Goal: Information Seeking & Learning: Learn about a topic

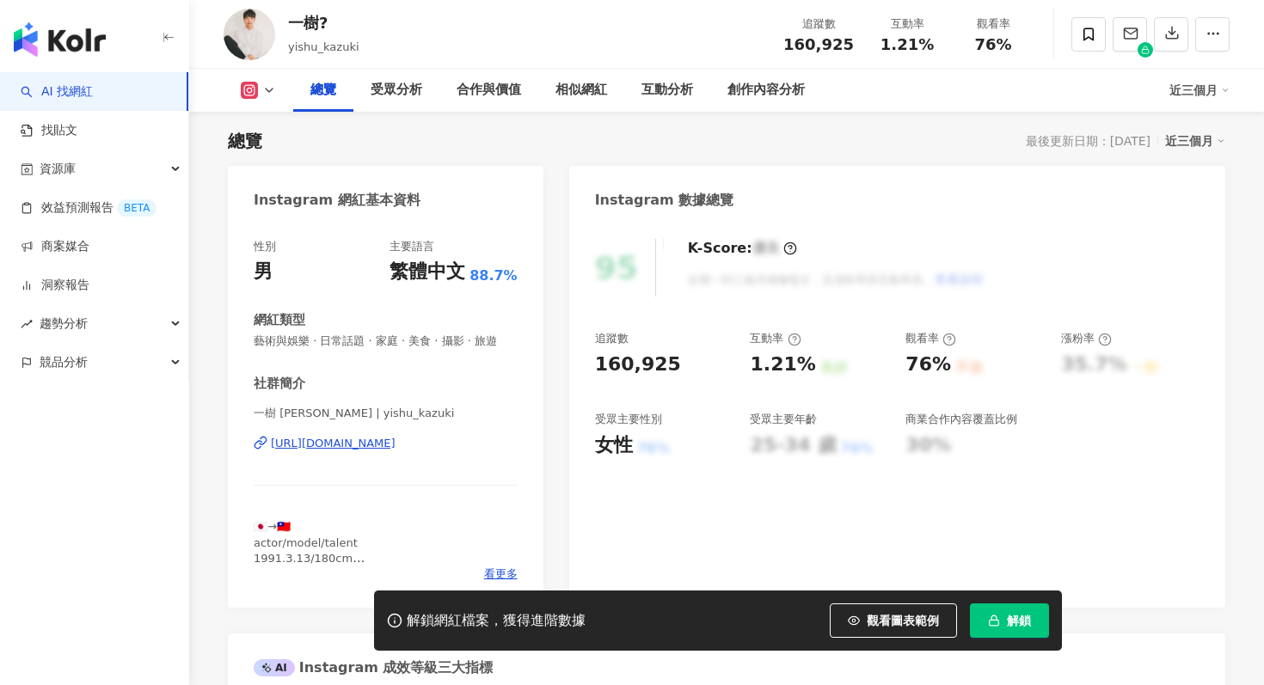
click at [1020, 632] on button "解鎖" at bounding box center [1009, 620] width 79 height 34
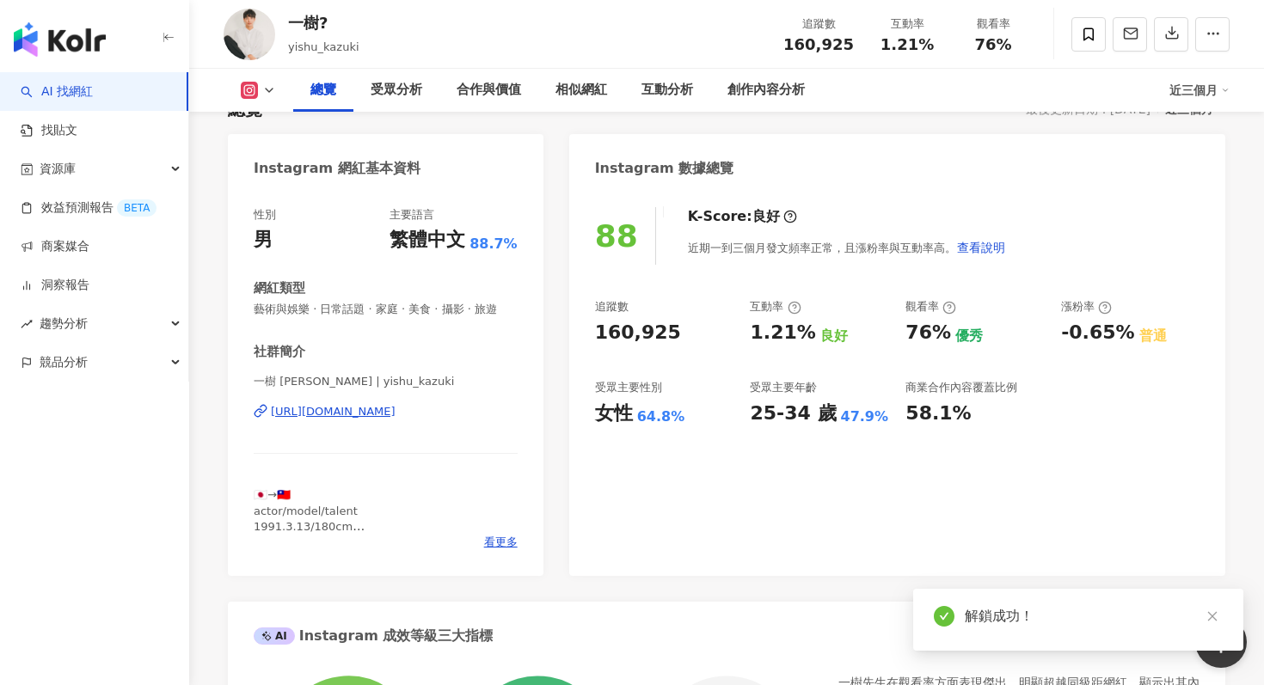
scroll to position [106, 0]
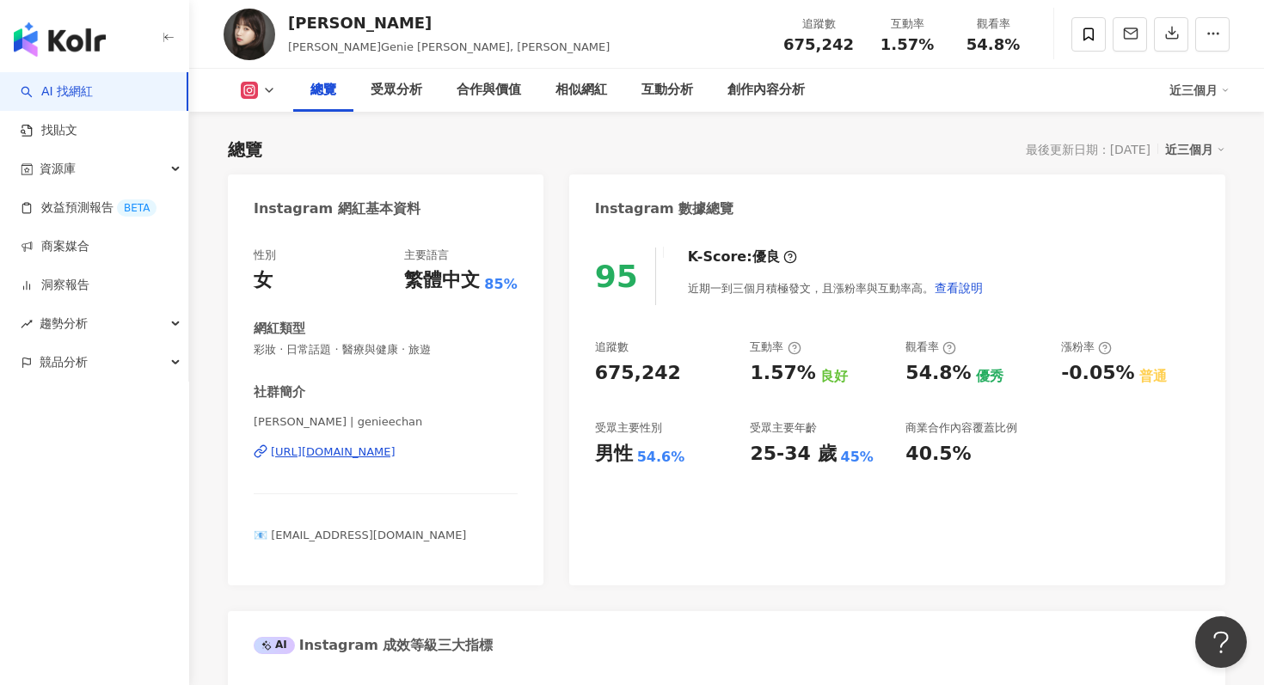
scroll to position [70, 0]
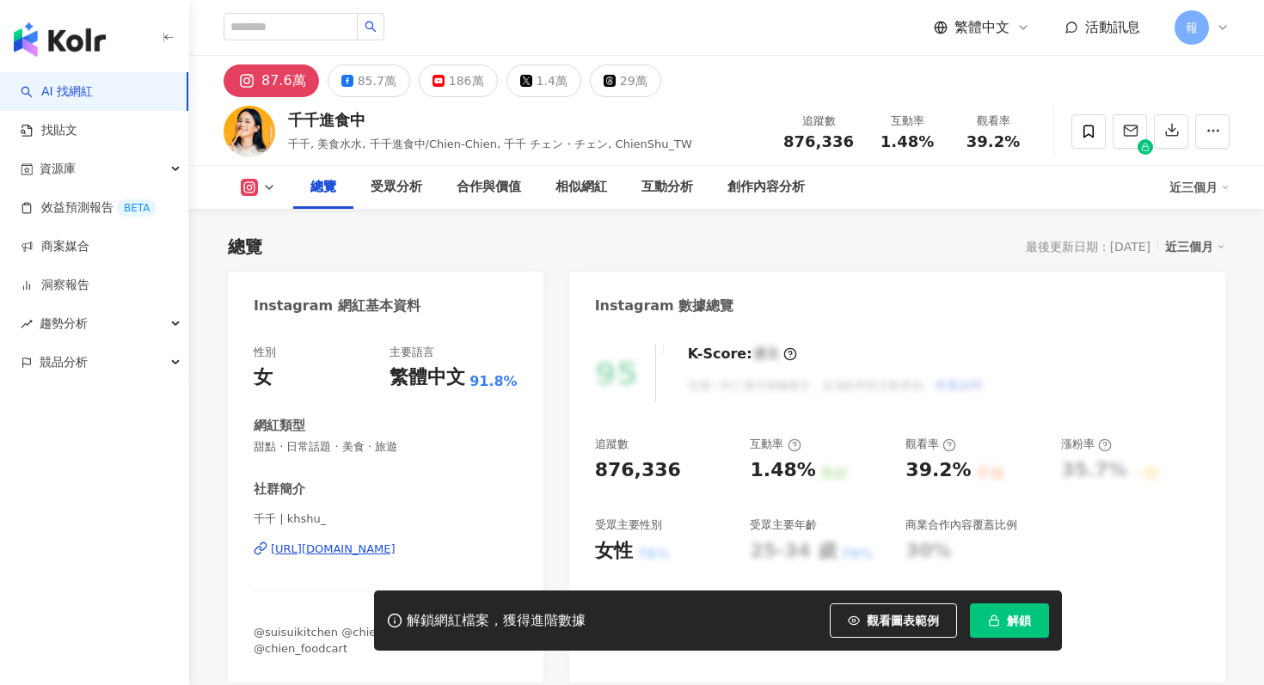
scroll to position [106, 0]
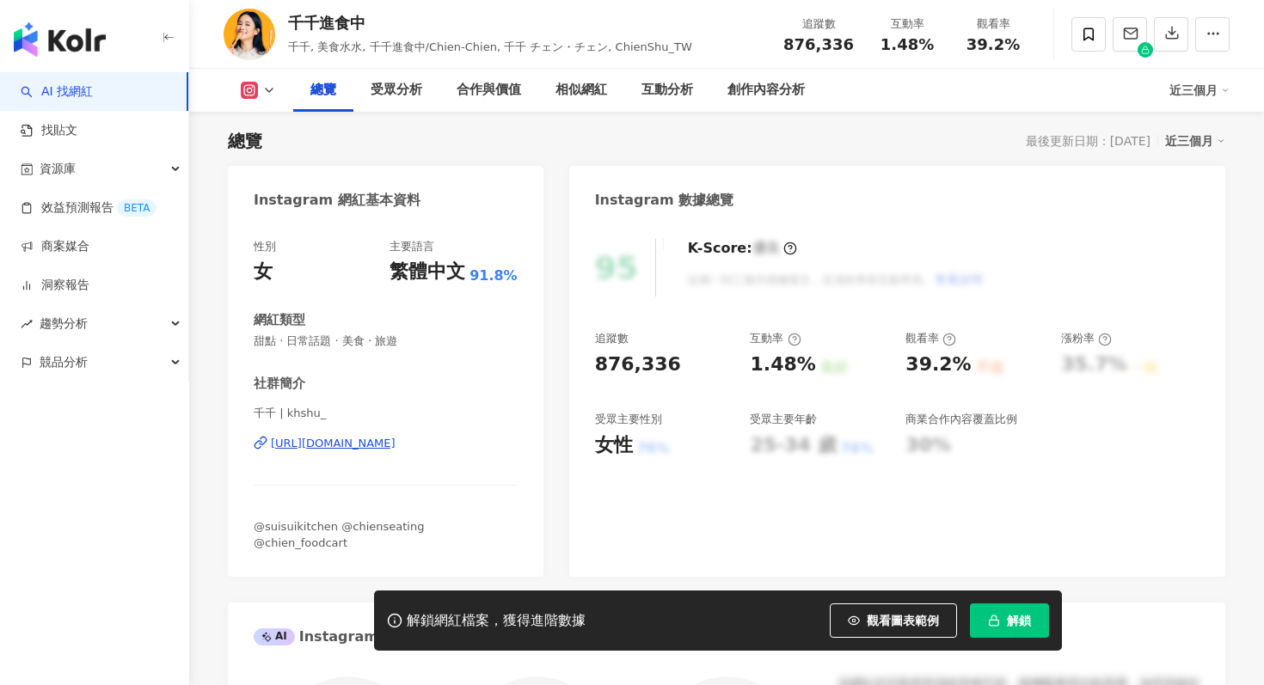
click at [1003, 610] on button "解鎖" at bounding box center [1009, 620] width 79 height 34
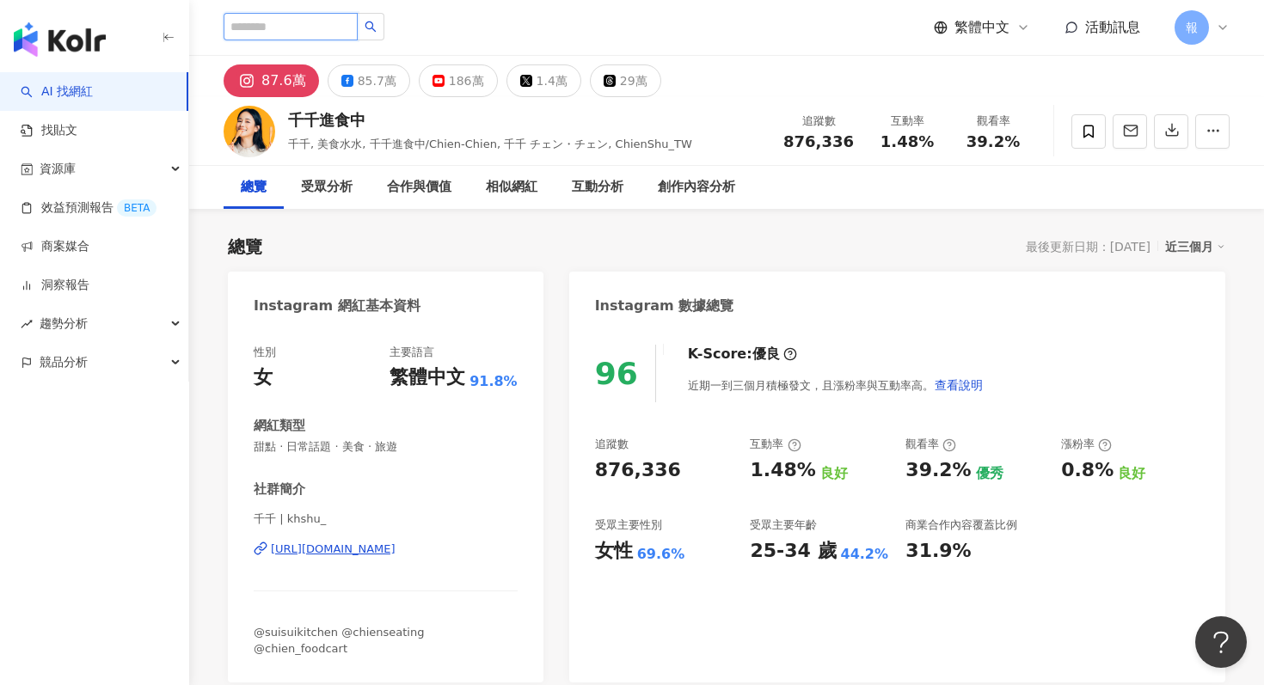
click at [277, 35] on input "search" at bounding box center [291, 27] width 134 height 28
type input "***"
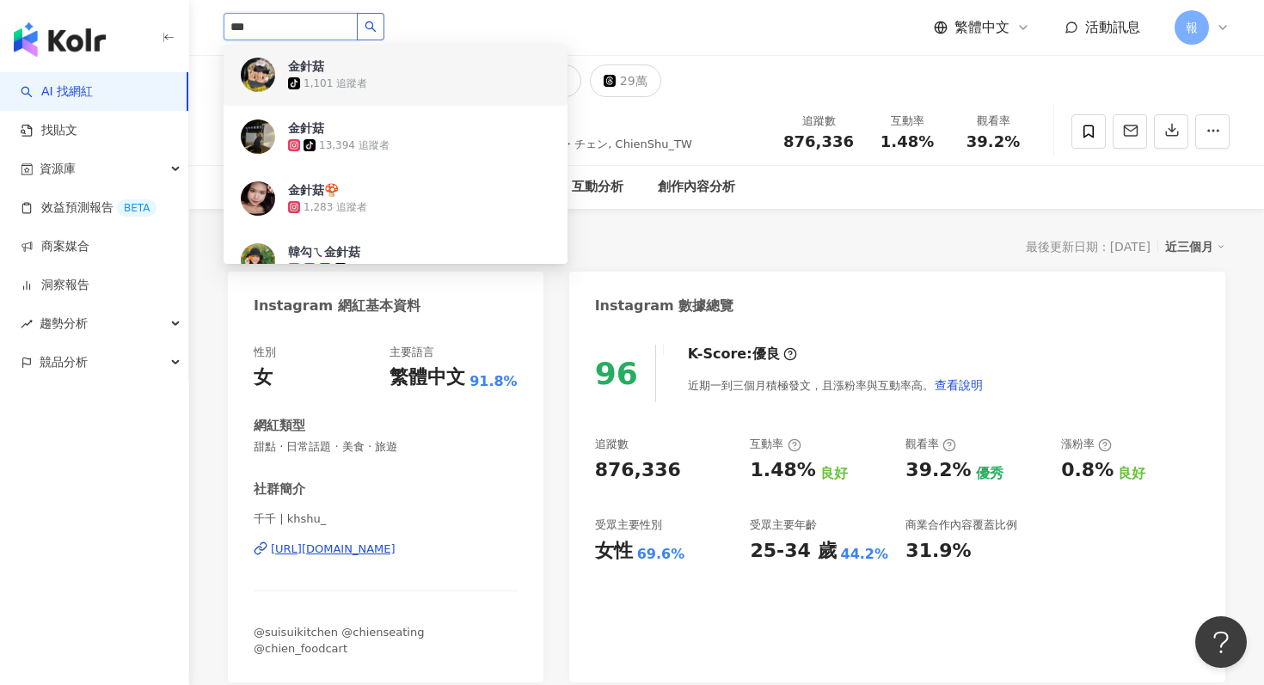
click at [384, 26] on button "button" at bounding box center [371, 27] width 28 height 28
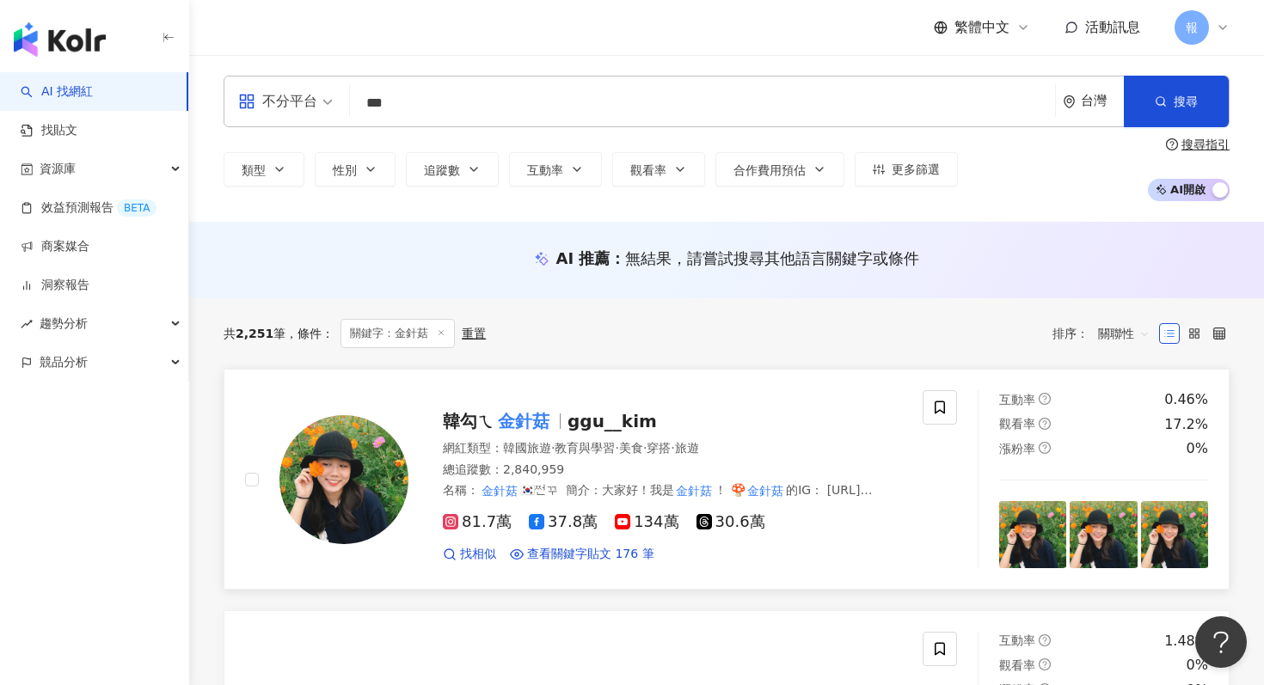
click at [477, 426] on span "韓勾ㄟ" at bounding box center [469, 421] width 52 height 21
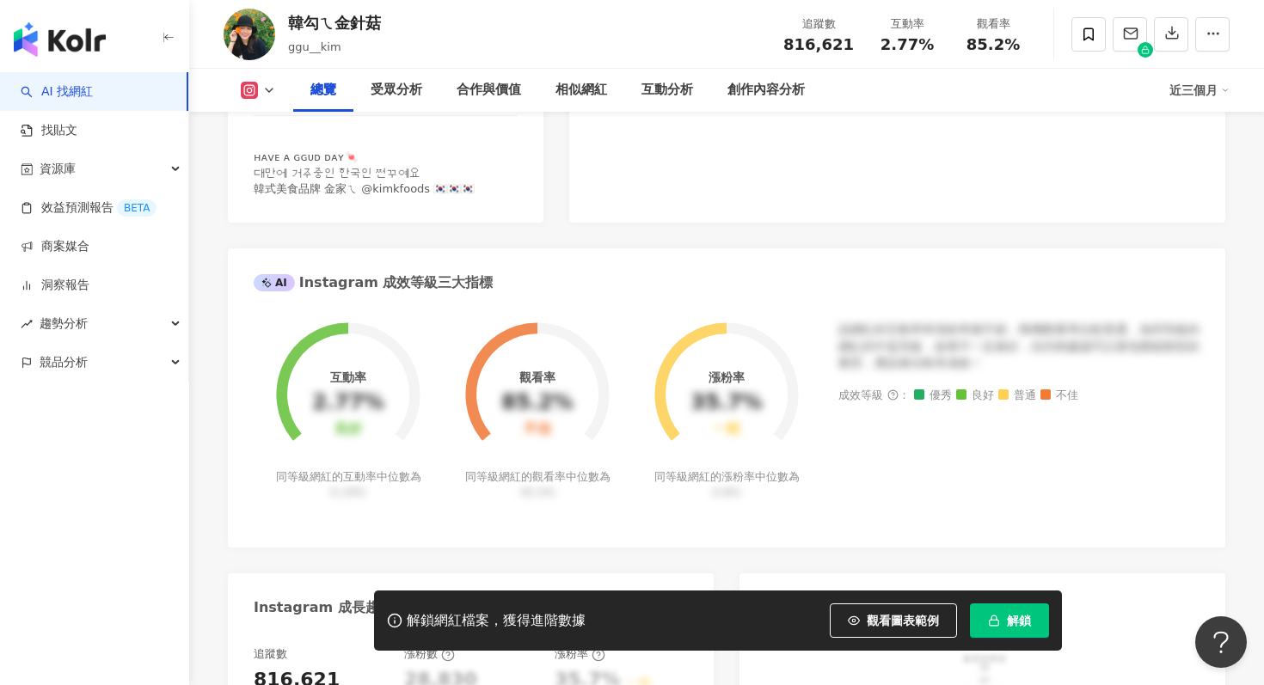
scroll to position [836, 0]
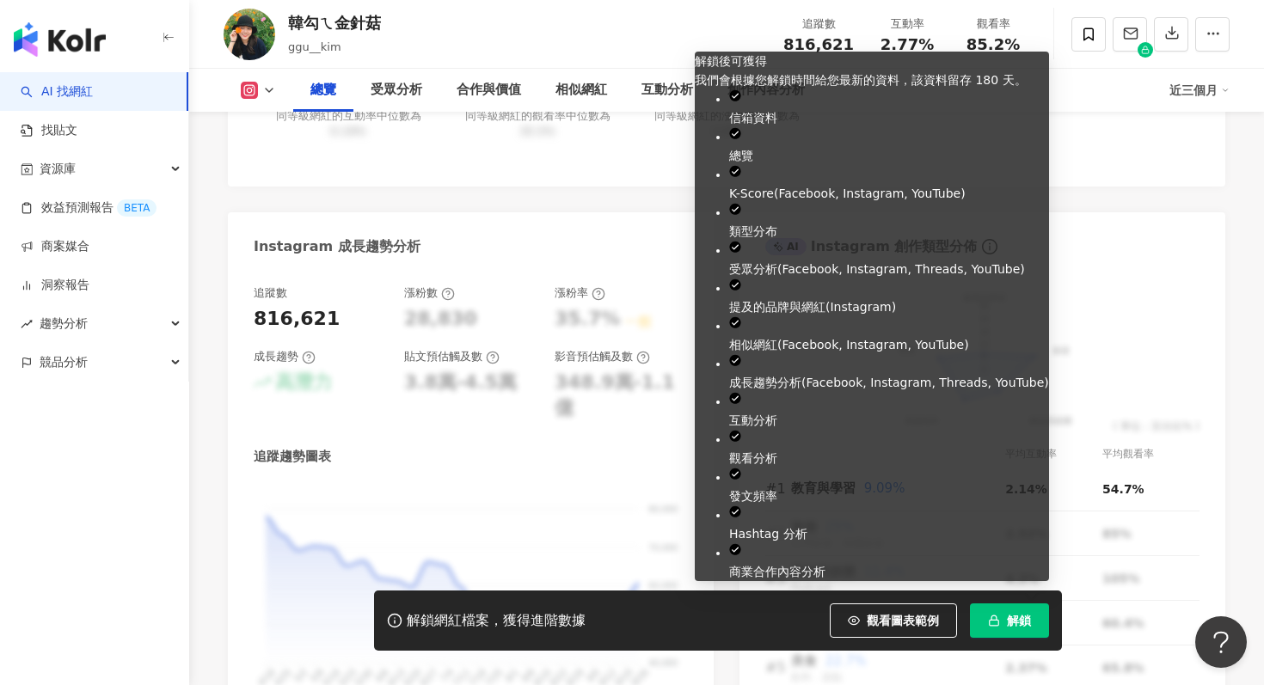
click at [1002, 623] on button "解鎖" at bounding box center [1009, 620] width 79 height 34
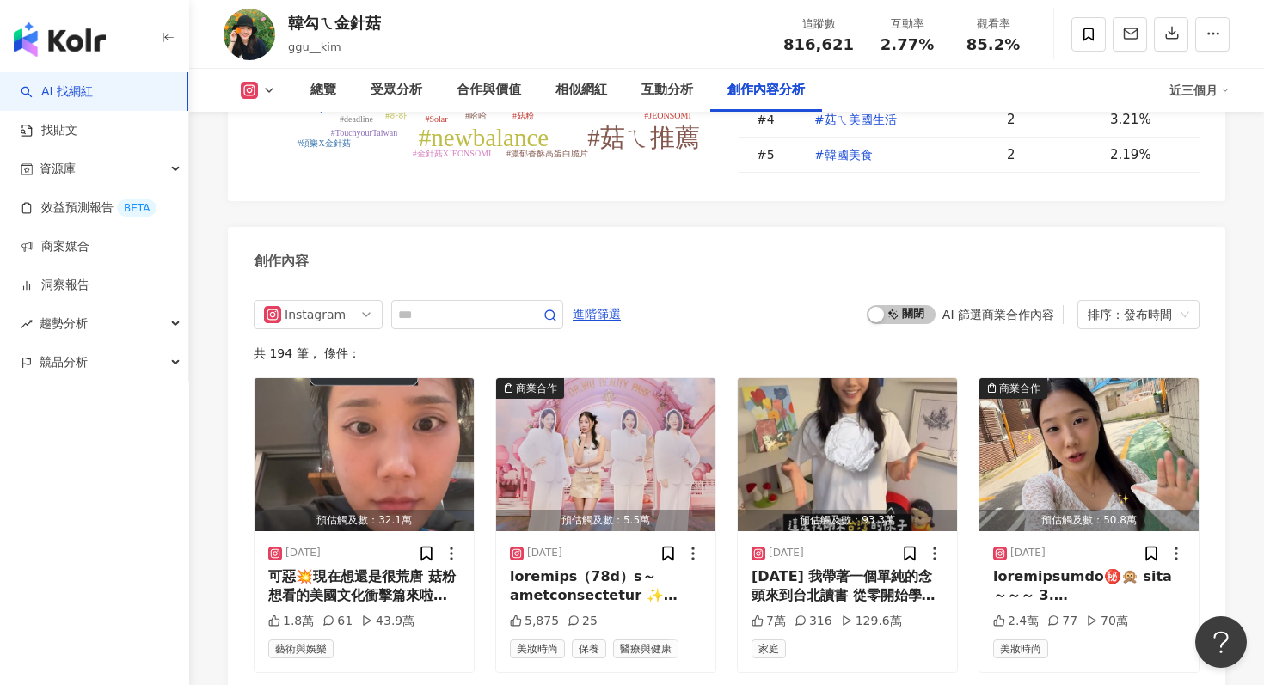
scroll to position [5281, 0]
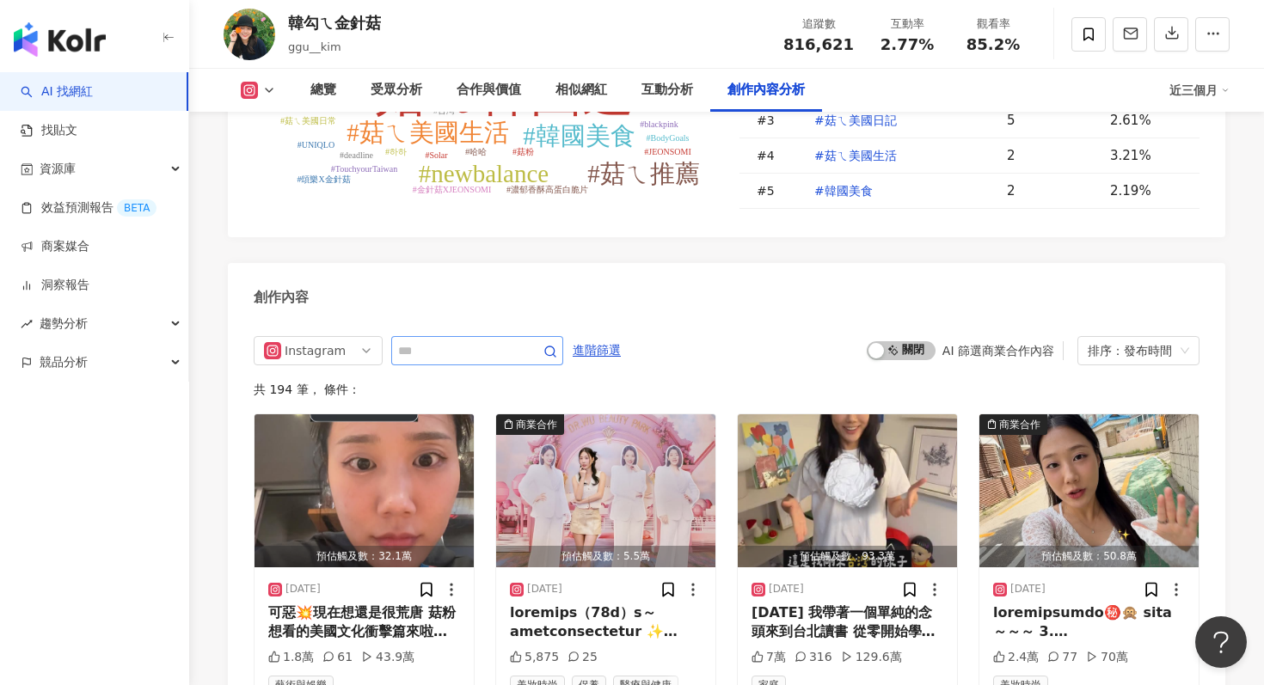
click at [440, 336] on span at bounding box center [477, 350] width 172 height 29
type input "**"
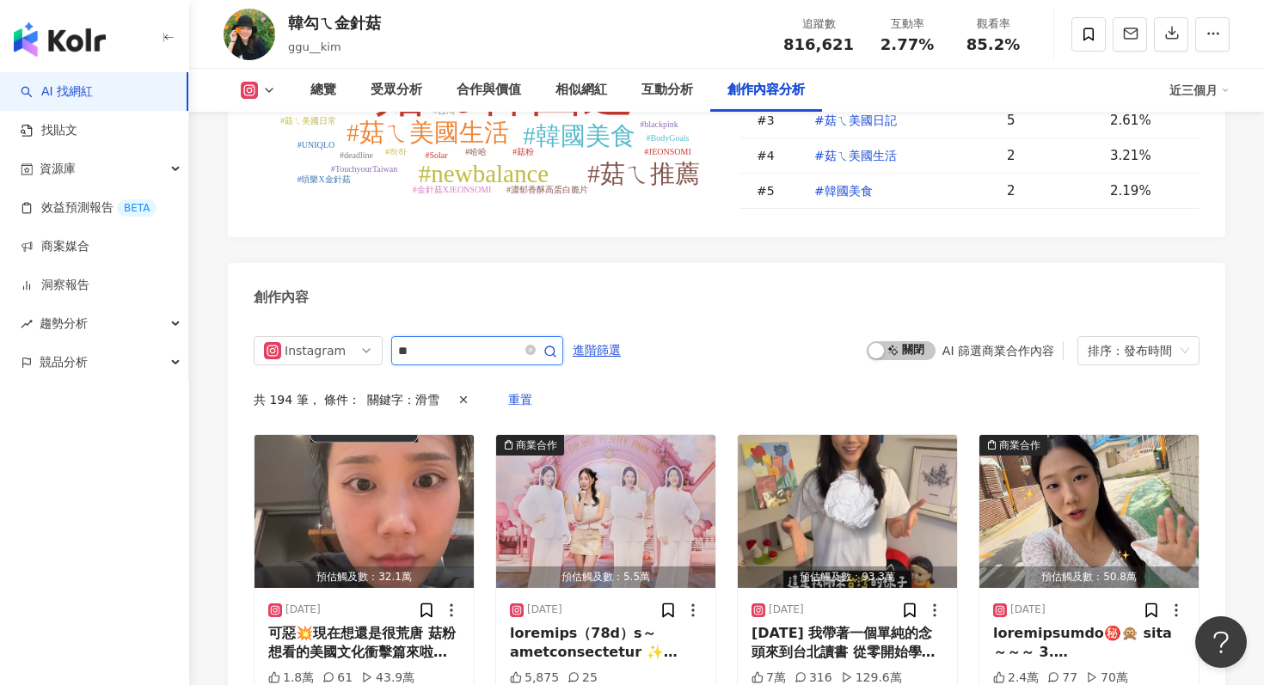
scroll to position [5227, 0]
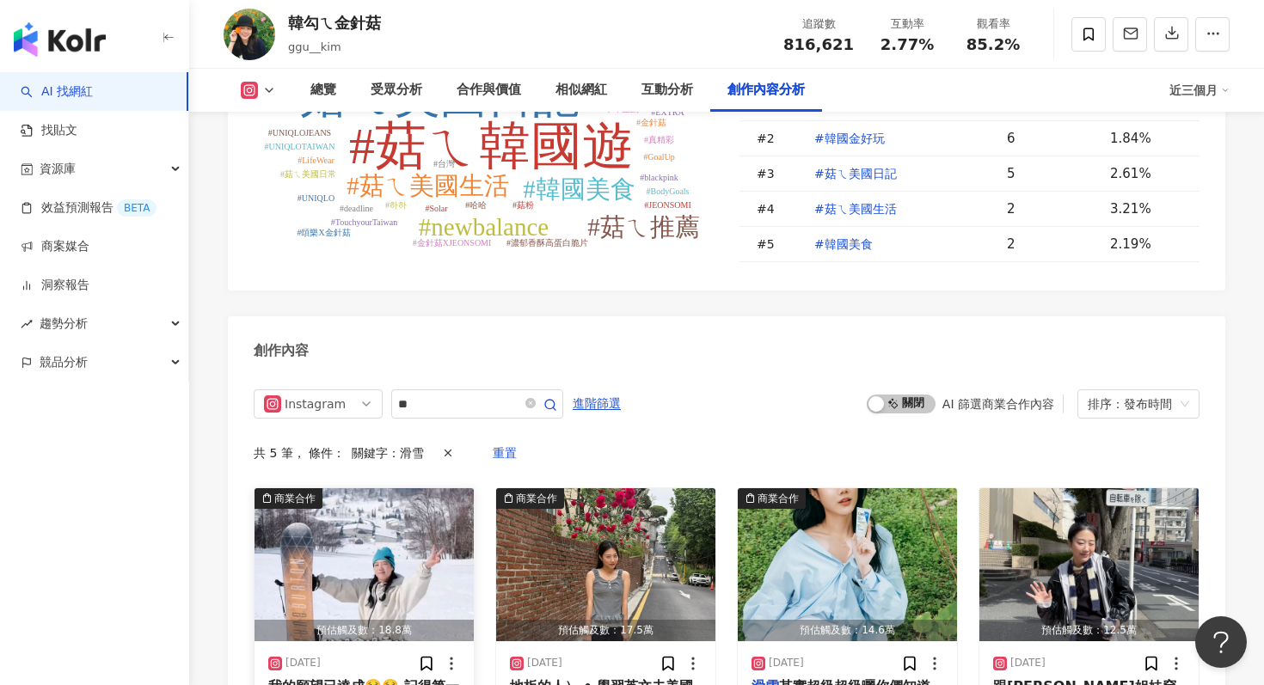
click at [407, 488] on img "button" at bounding box center [363, 564] width 219 height 153
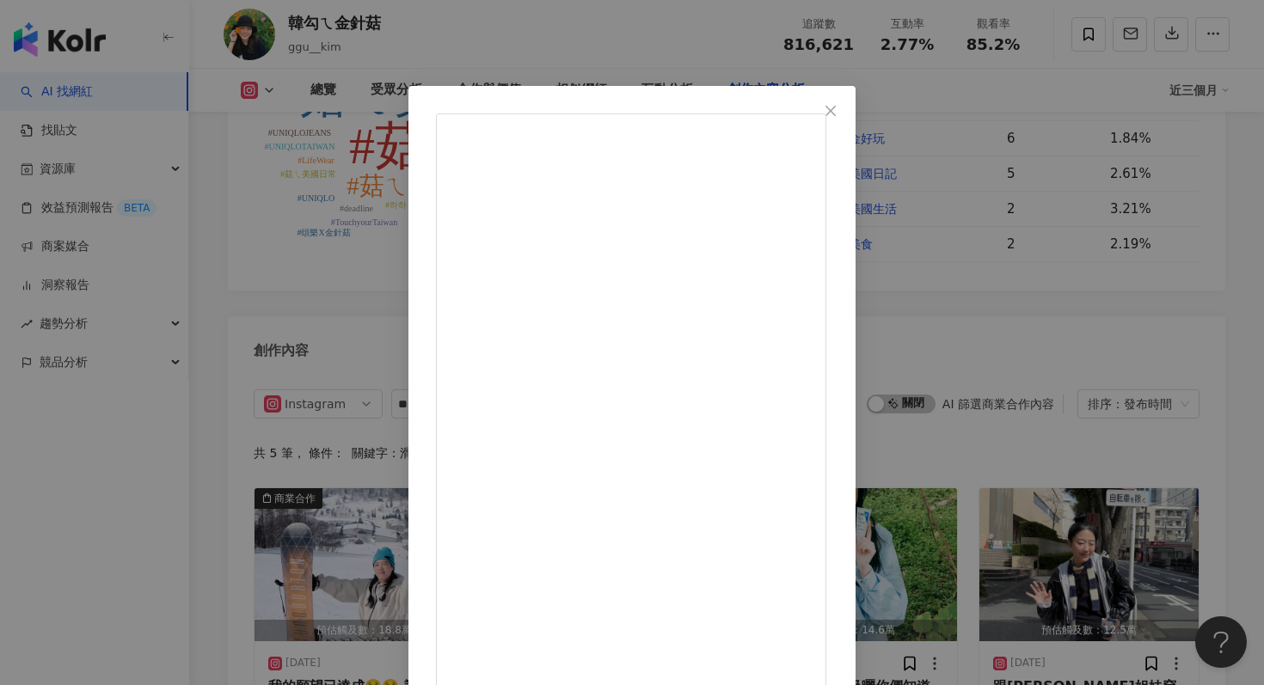
click at [1042, 171] on div "韓勾ㄟ金針菇 2025/8/7 我的願望已達成🥹🥹 記得第一次滑雪都跟朋友說 ：只要能S-turn會多幸福 一年前還是沒辦法那麼順 一直跌倒 沒想到現在我可以…" at bounding box center [632, 342] width 1264 height 685
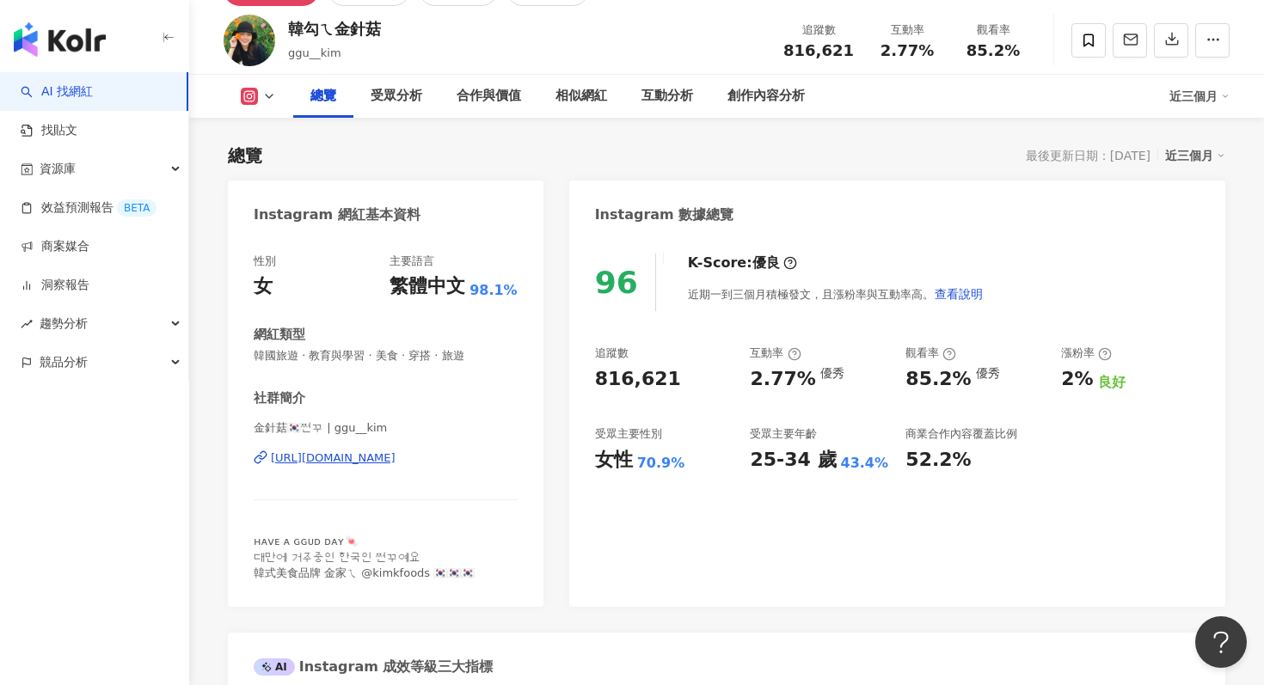
scroll to position [90, 0]
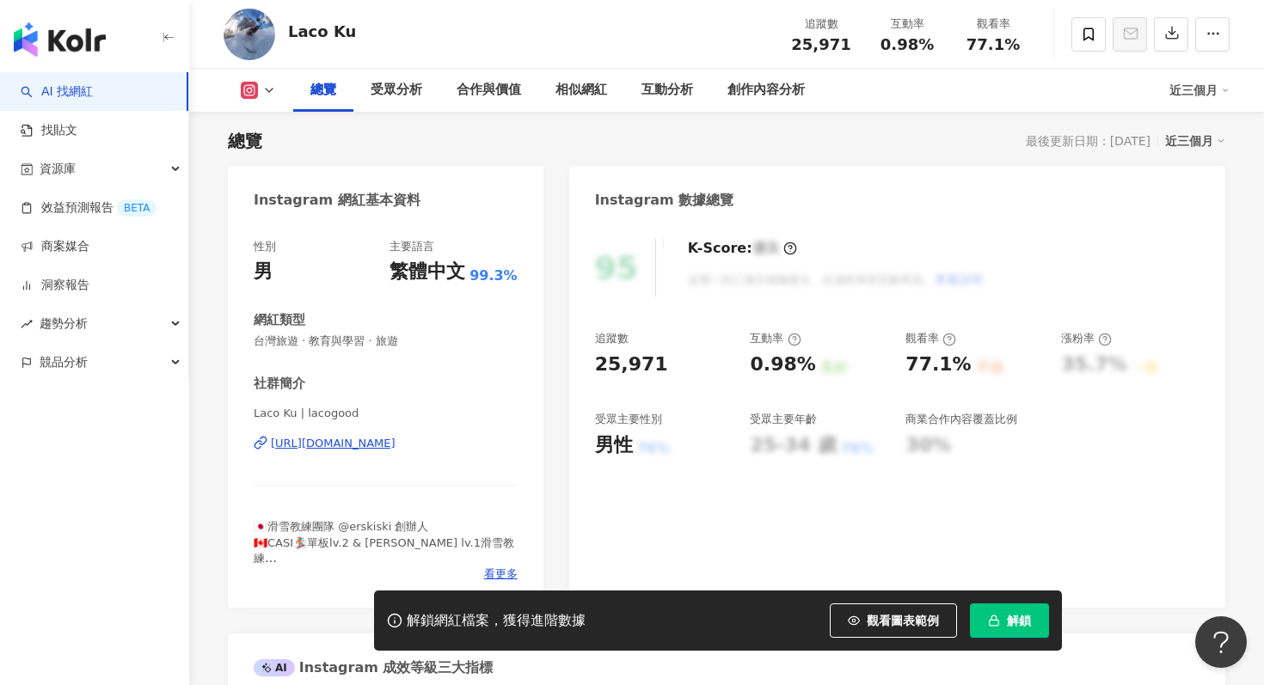
click at [1018, 634] on button "解鎖" at bounding box center [1009, 620] width 79 height 34
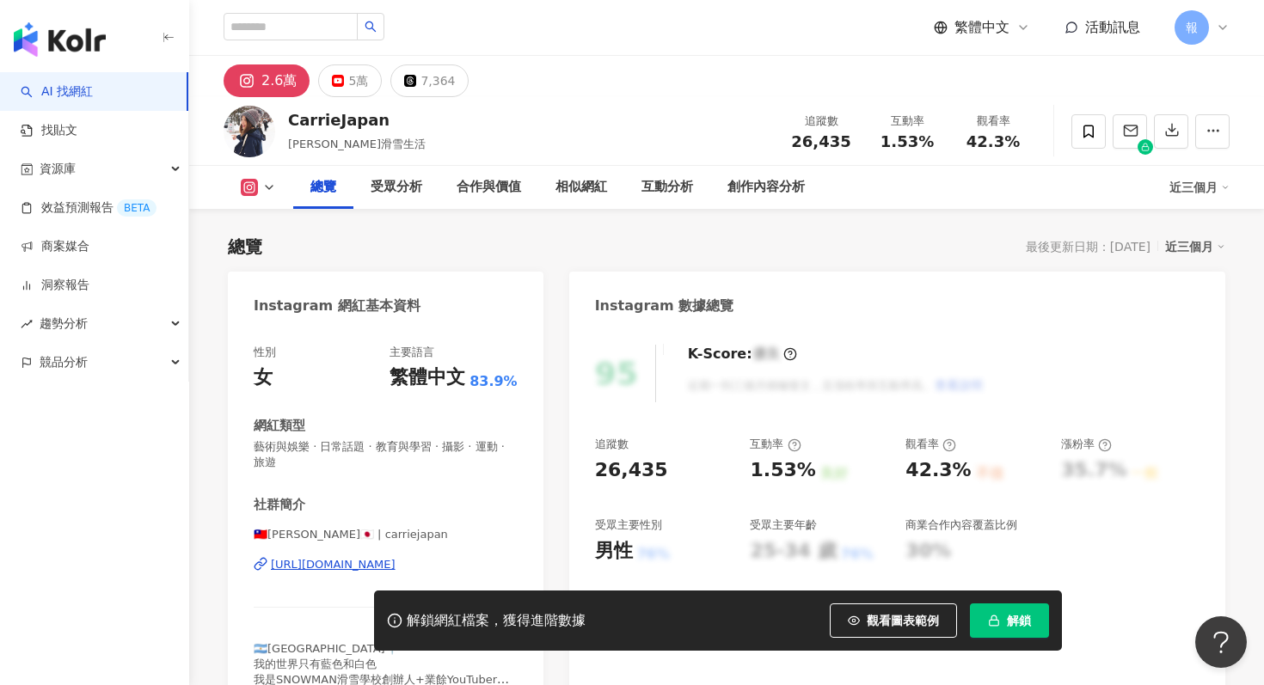
scroll to position [106, 0]
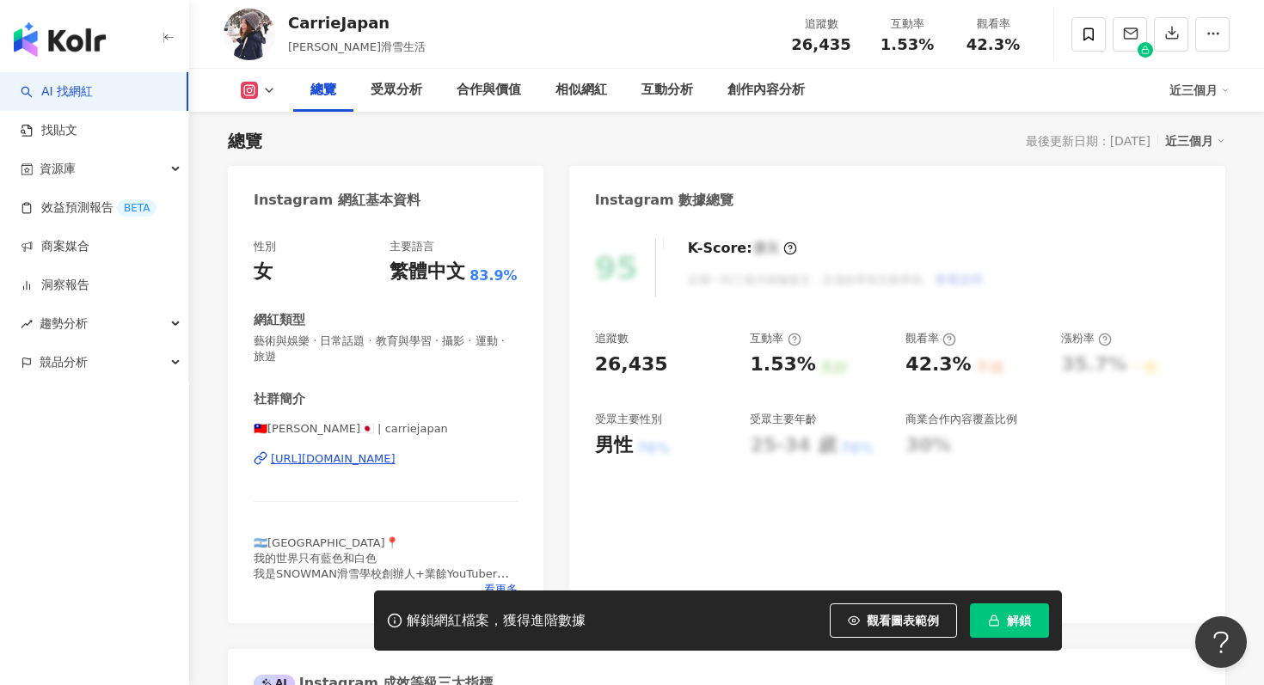
click at [1020, 621] on span "解鎖" at bounding box center [1019, 621] width 24 height 14
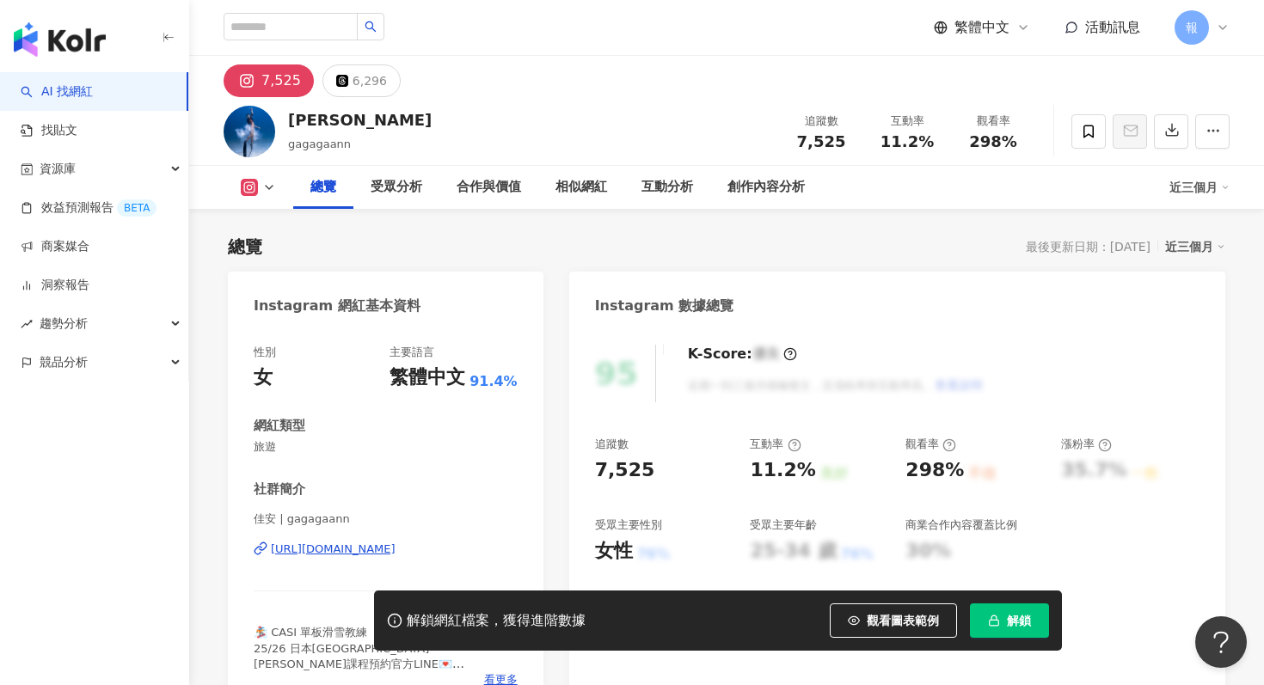
scroll to position [196, 0]
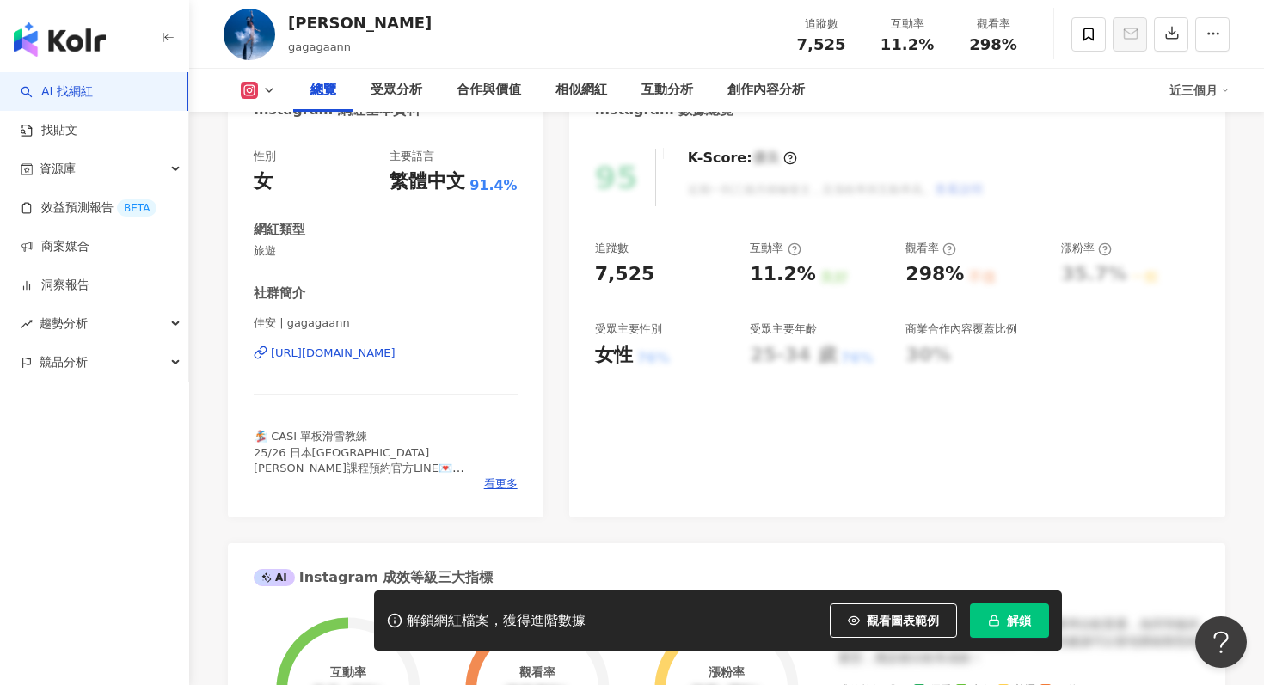
click at [1007, 610] on button "解鎖" at bounding box center [1009, 620] width 79 height 34
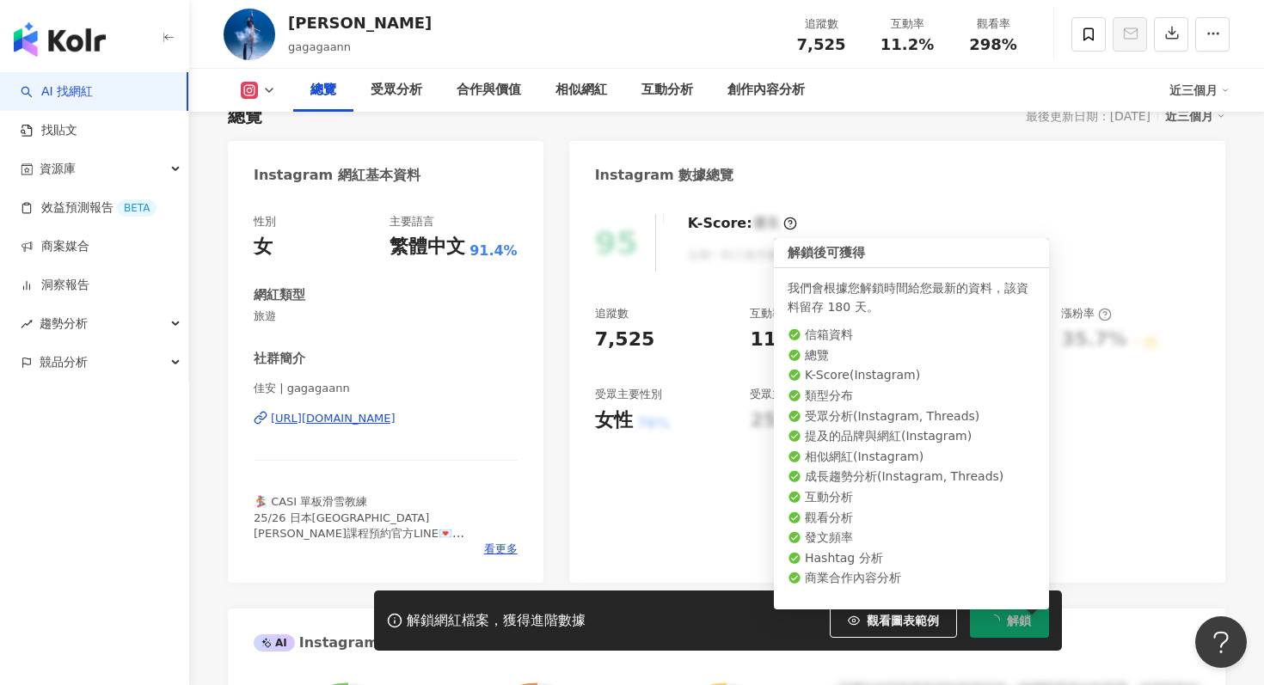
scroll to position [147, 0]
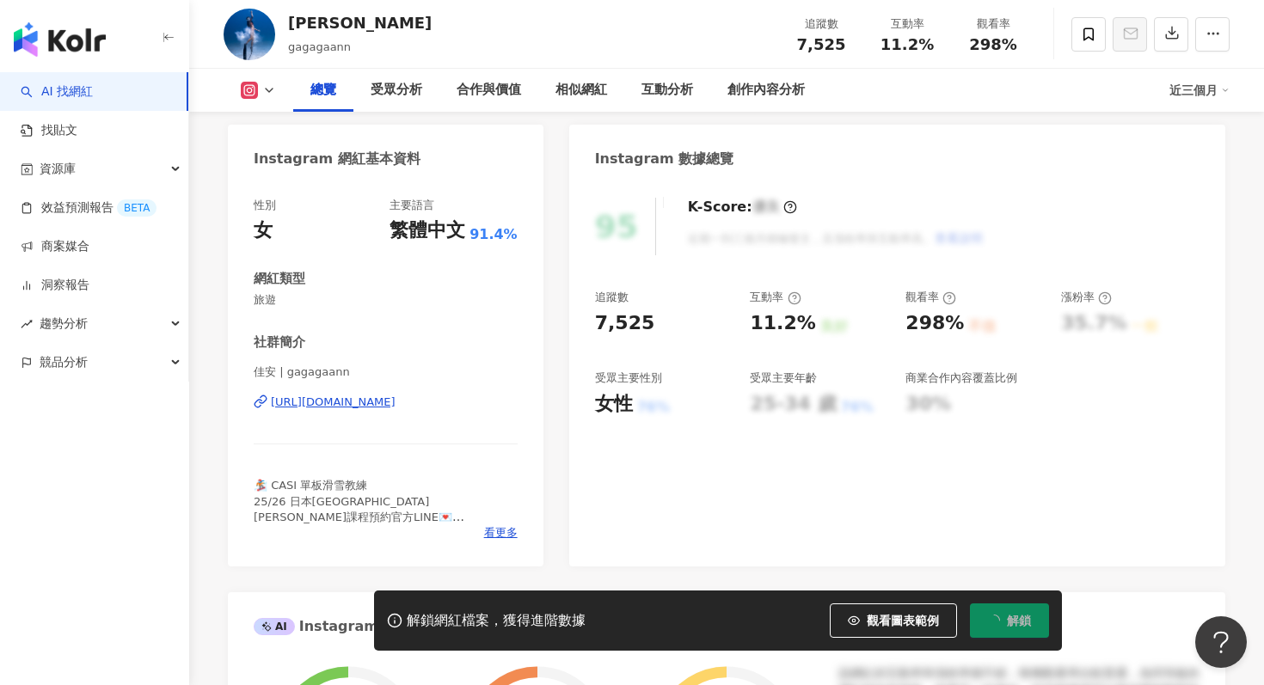
click at [691, 447] on div "95 K-Score : 優良 近期一到三個月積極發文，且漲粉率與互動率高。 查看說明 追蹤數 7,525 互動率 11.2% 良好 觀看率 298% 不佳 …" at bounding box center [897, 374] width 656 height 386
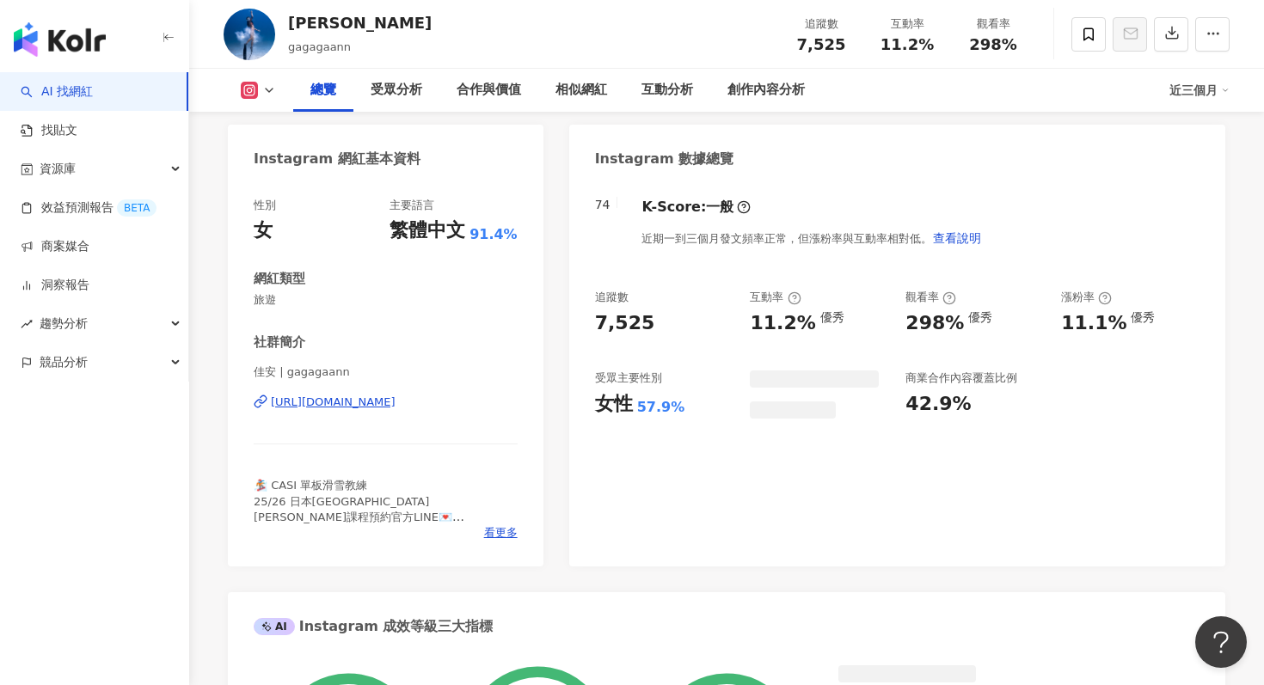
scroll to position [106, 0]
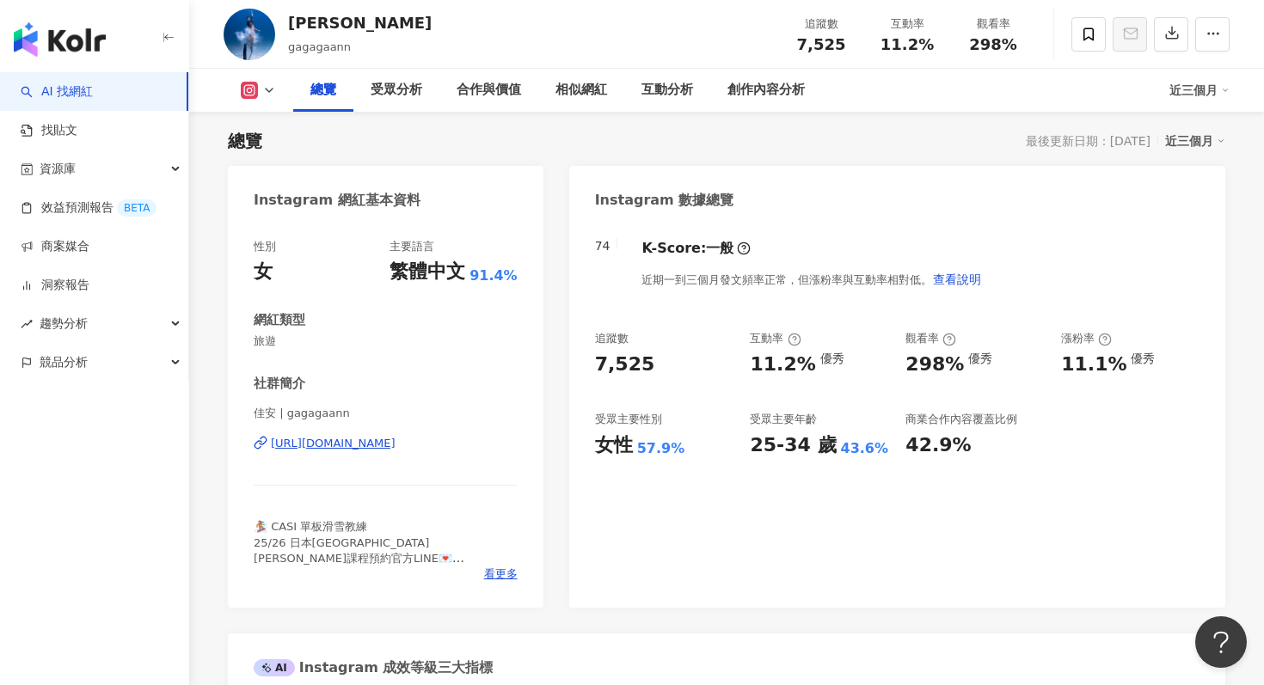
click at [963, 524] on div "74 K-Score : 一般 近期一到三個月發文頻率正常，但漲粉率與互動率相對低。 查看說明 追蹤數 7,525 互動率 11.2% 優秀 觀看率 298%…" at bounding box center [897, 415] width 656 height 386
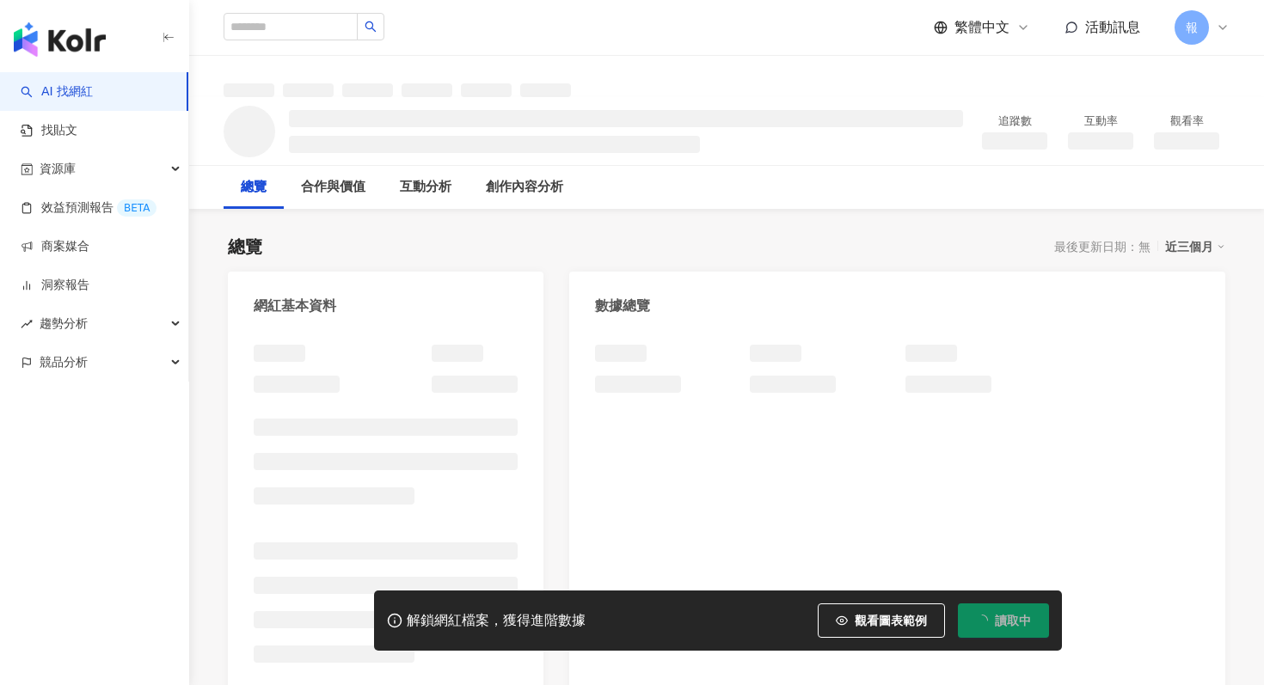
scroll to position [106, 0]
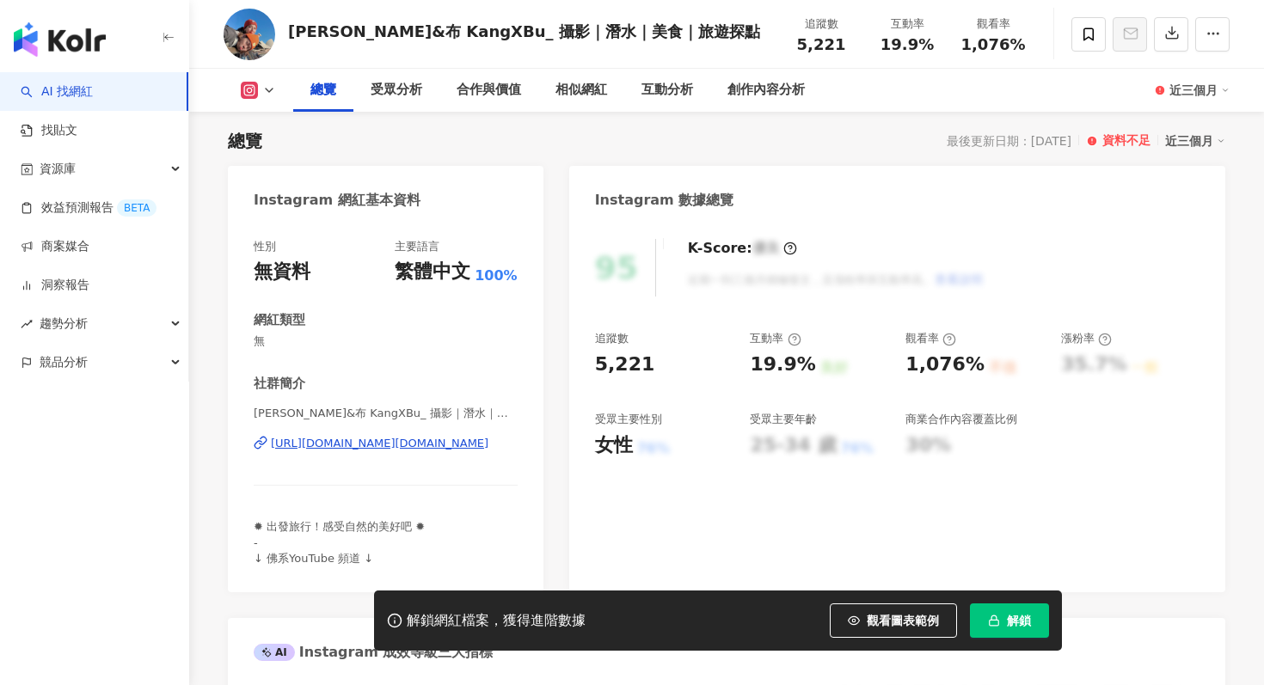
click at [1026, 620] on span "解鎖" at bounding box center [1019, 621] width 24 height 14
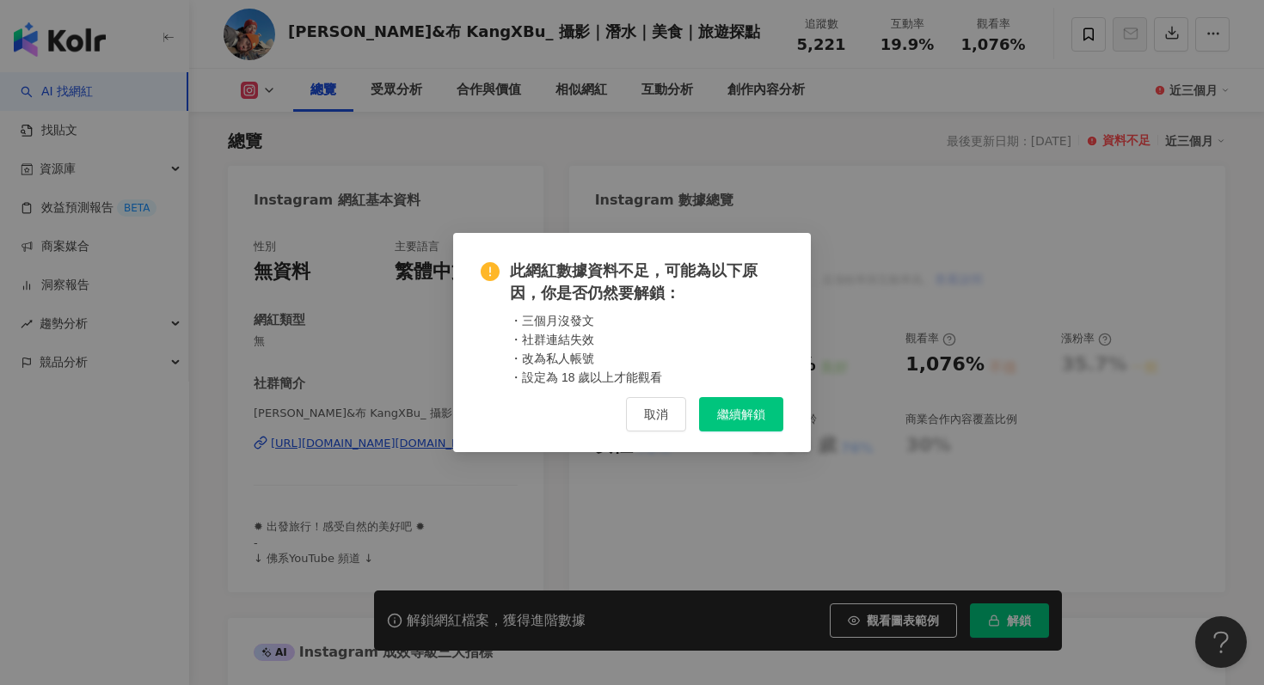
scroll to position [0, 0]
click at [661, 407] on span "取消" at bounding box center [656, 414] width 24 height 14
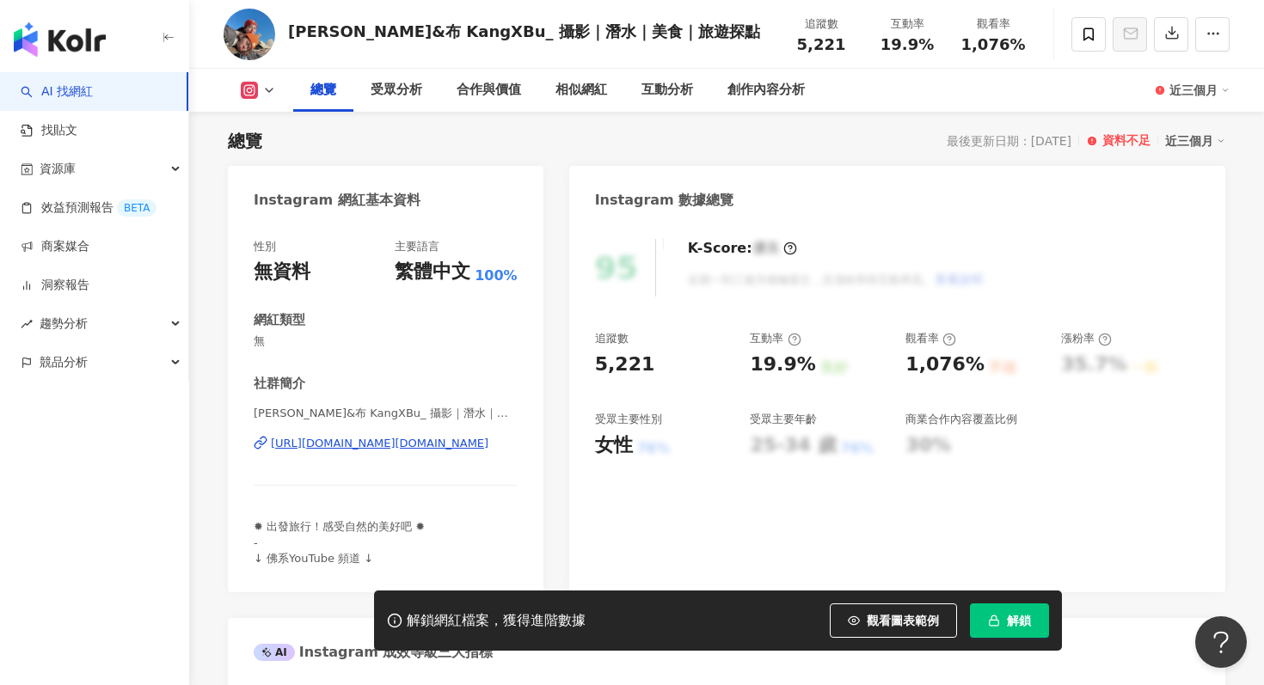
click at [1017, 627] on span "解鎖" at bounding box center [1019, 621] width 24 height 14
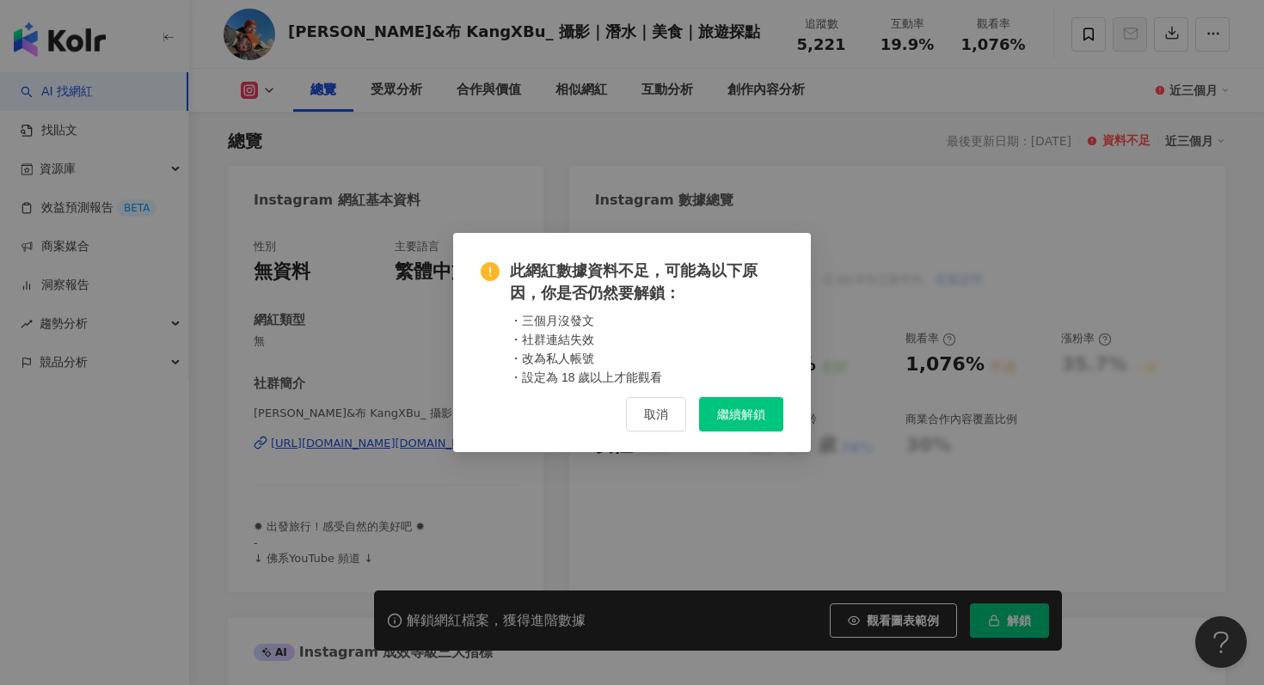
click at [750, 422] on button "繼續解鎖" at bounding box center [741, 414] width 84 height 34
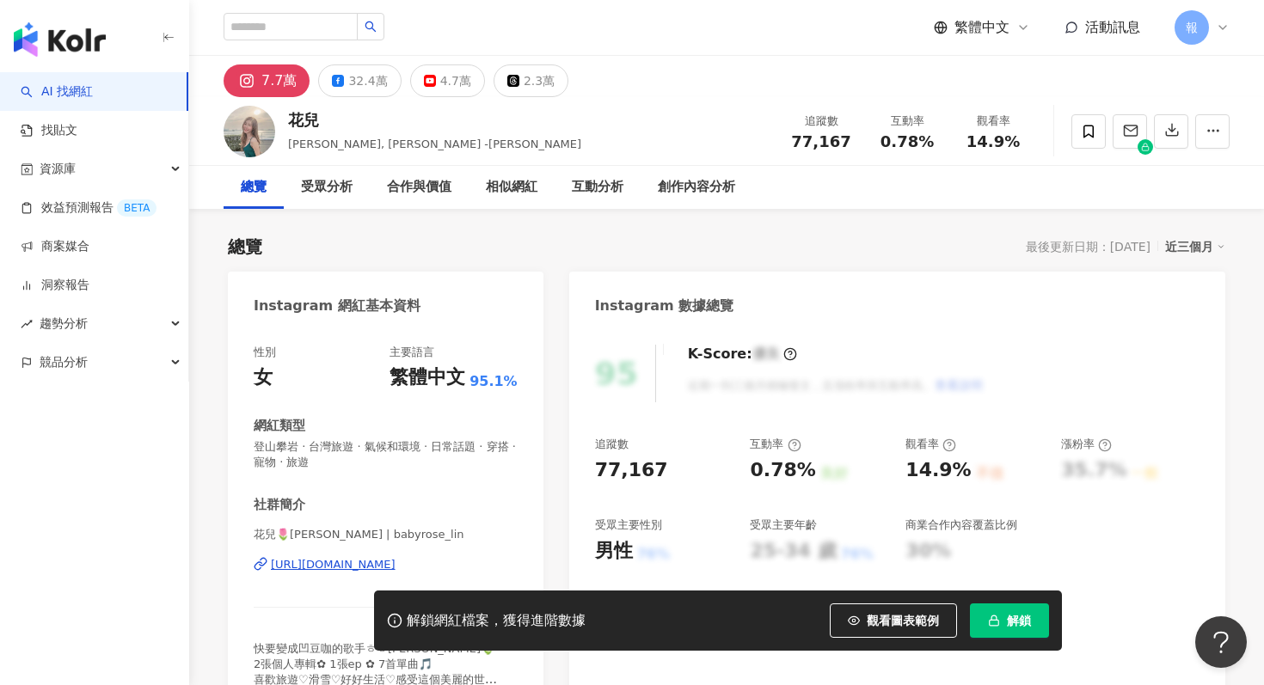
scroll to position [106, 0]
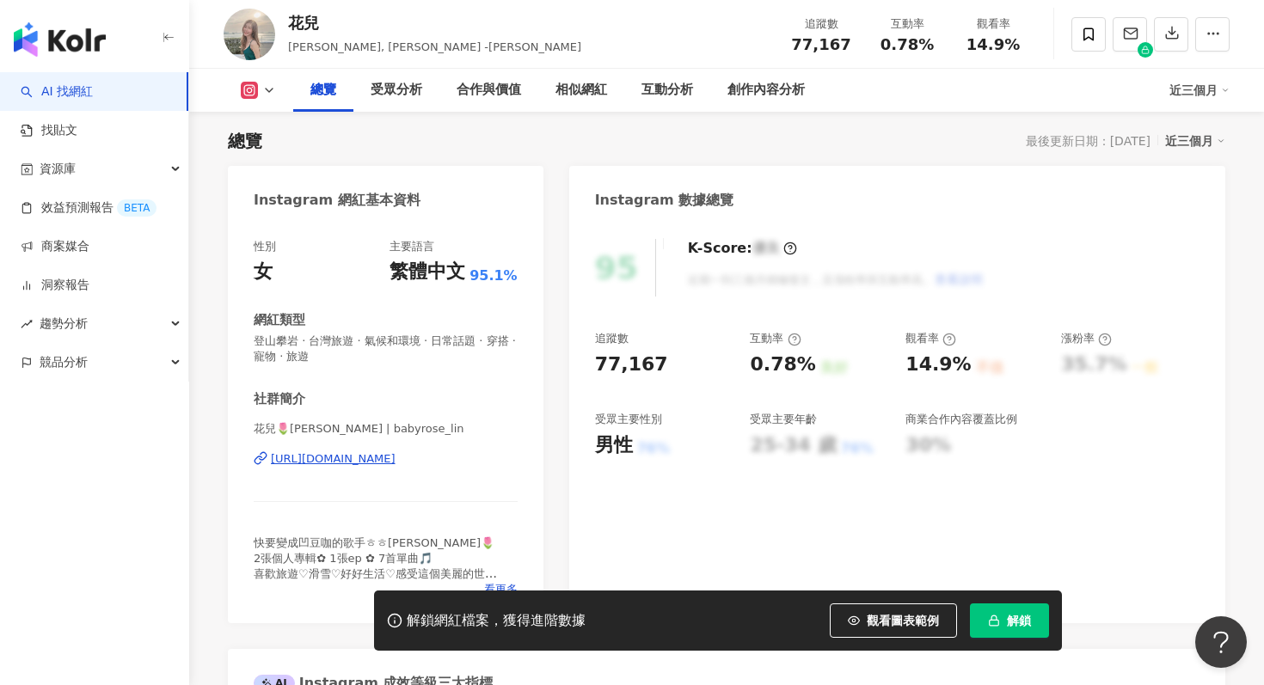
click at [1012, 623] on span "解鎖" at bounding box center [1019, 621] width 24 height 14
